Goal: Task Accomplishment & Management: Manage account settings

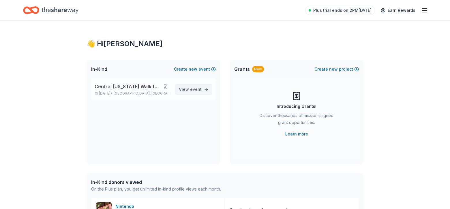
click at [192, 87] on span "event" at bounding box center [196, 89] width 12 height 5
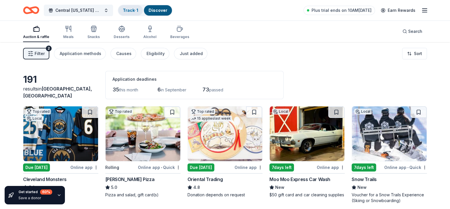
click at [130, 12] on link "Track · 1" at bounding box center [130, 10] width 15 height 5
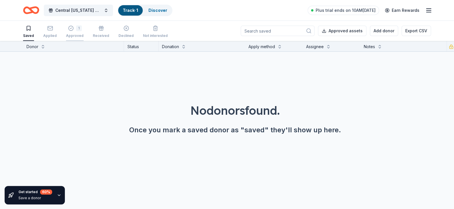
click at [72, 33] on div "Approved" at bounding box center [75, 35] width 18 height 5
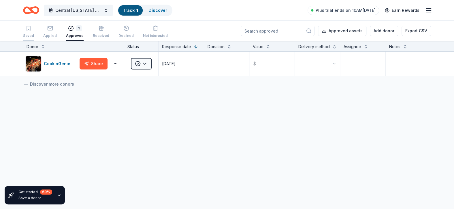
click at [27, 31] on icon "button" at bounding box center [29, 28] width 6 height 6
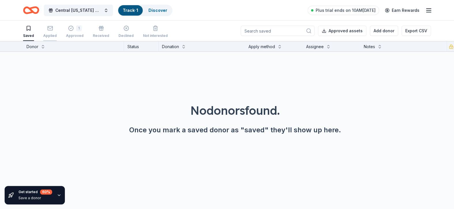
click at [44, 31] on div "Applied" at bounding box center [50, 31] width 14 height 13
